Goal: Find contact information: Find contact information

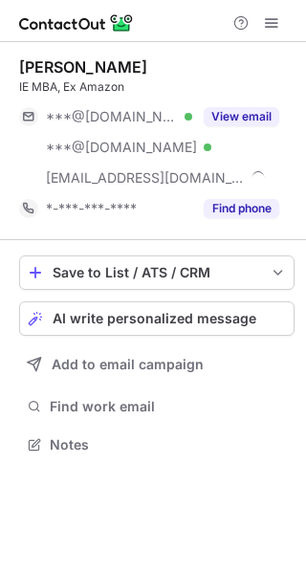
scroll to position [432, 306]
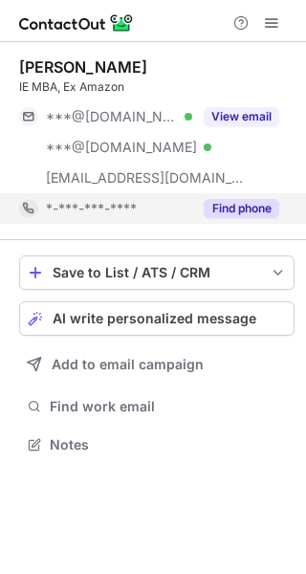
click at [244, 203] on button "Find phone" at bounding box center [242, 208] width 76 height 19
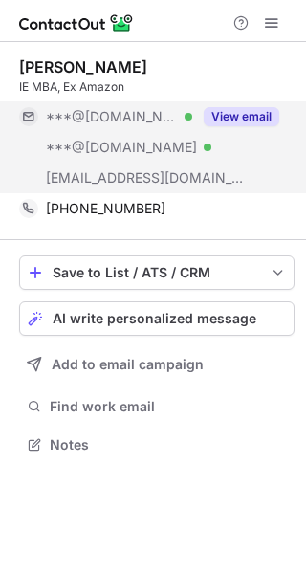
click at [230, 117] on button "View email" at bounding box center [242, 116] width 76 height 19
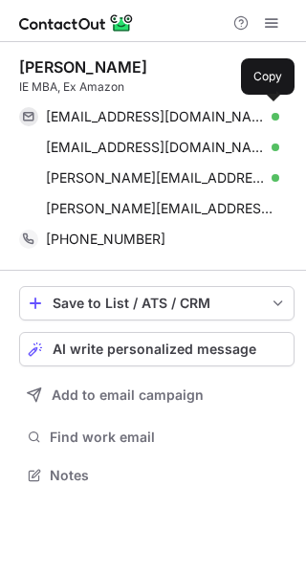
scroll to position [462, 306]
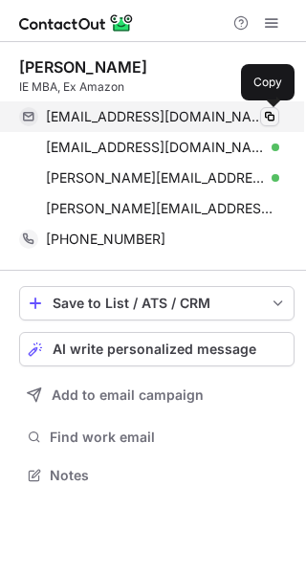
click at [270, 112] on span at bounding box center [269, 116] width 15 height 15
